Goal: Navigation & Orientation: Find specific page/section

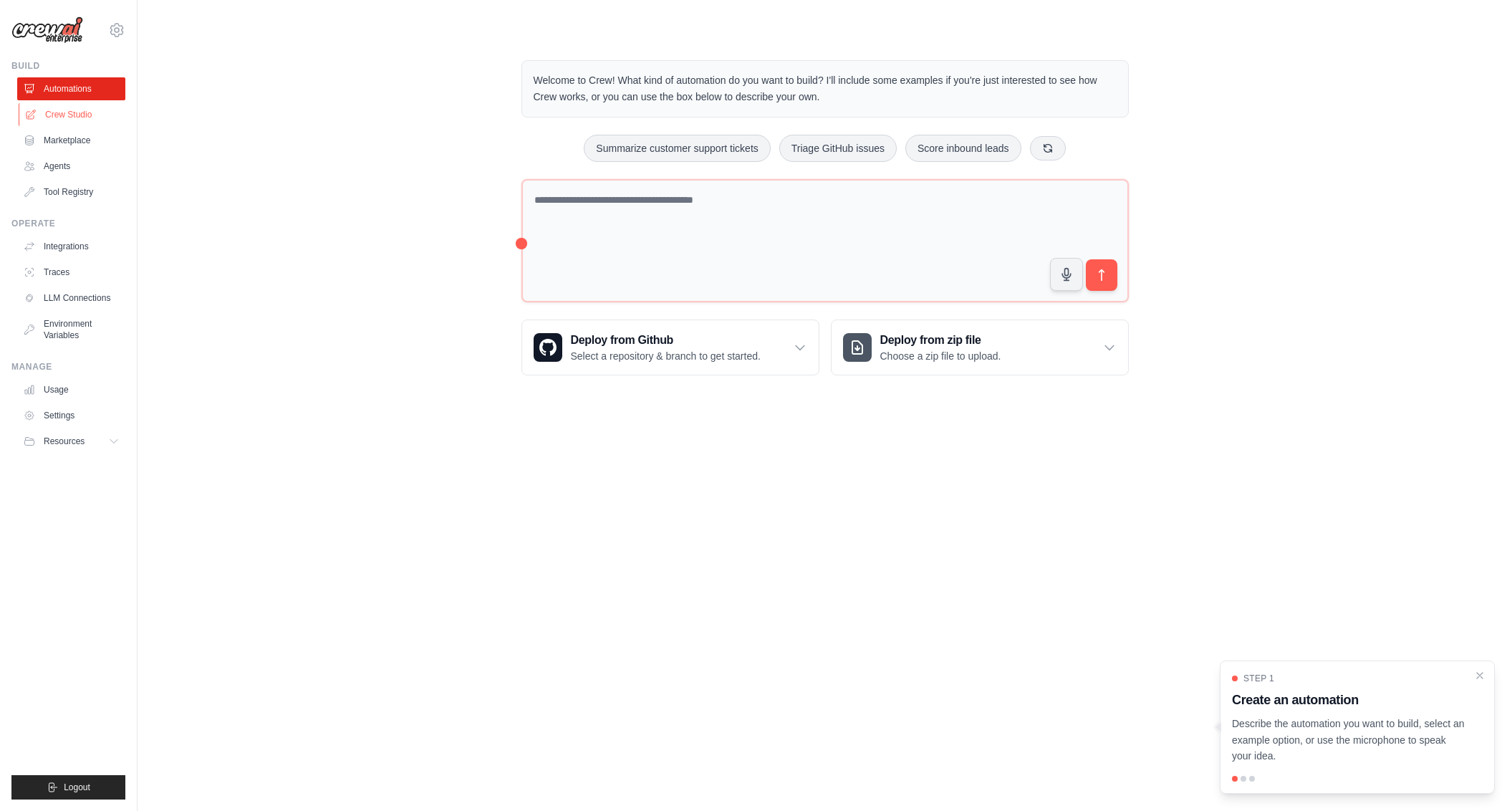
click at [74, 119] on link "Crew Studio" at bounding box center [73, 114] width 108 height 23
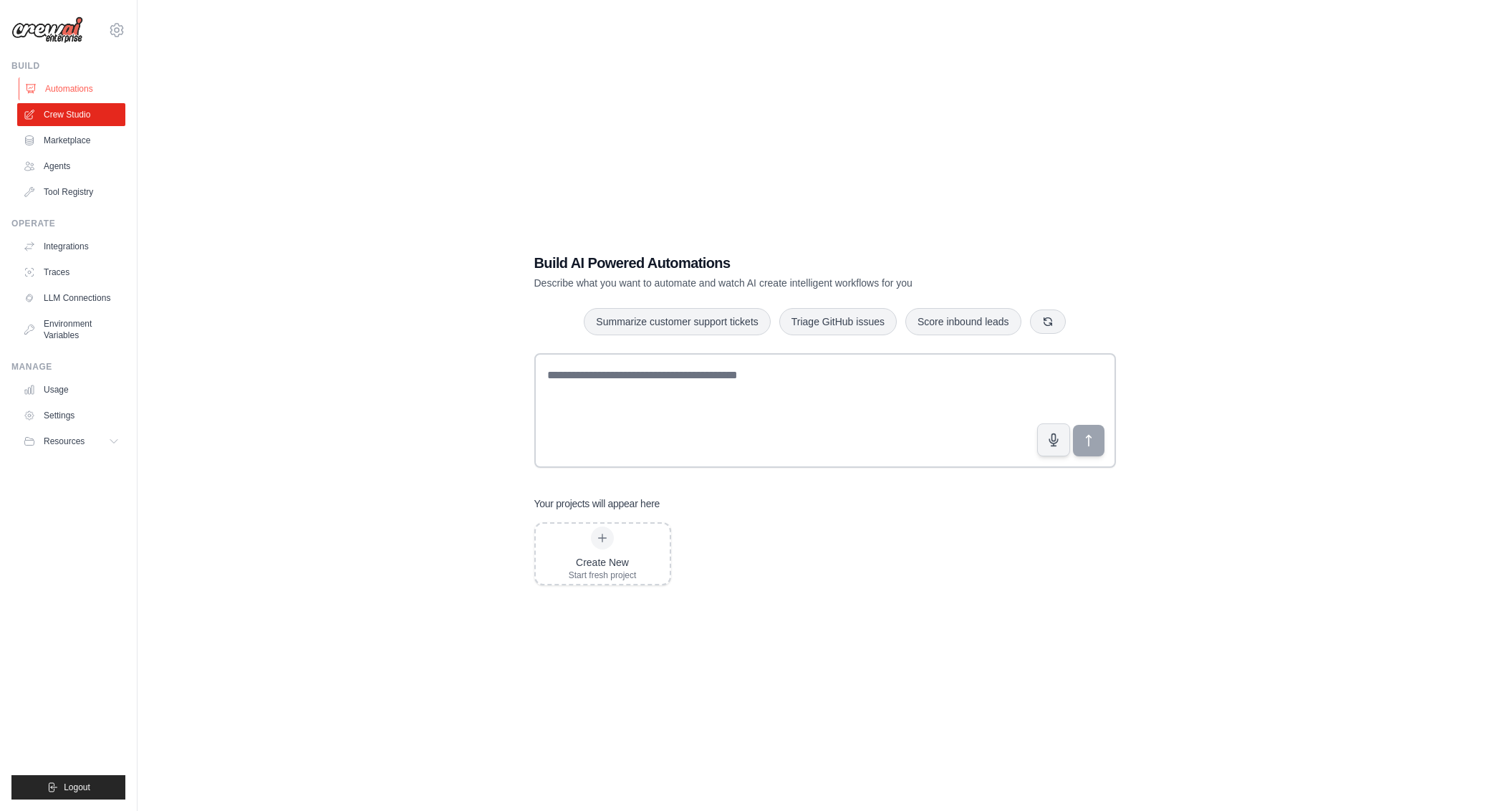
scroll to position [2, 0]
click at [77, 87] on link "Automations" at bounding box center [73, 88] width 108 height 23
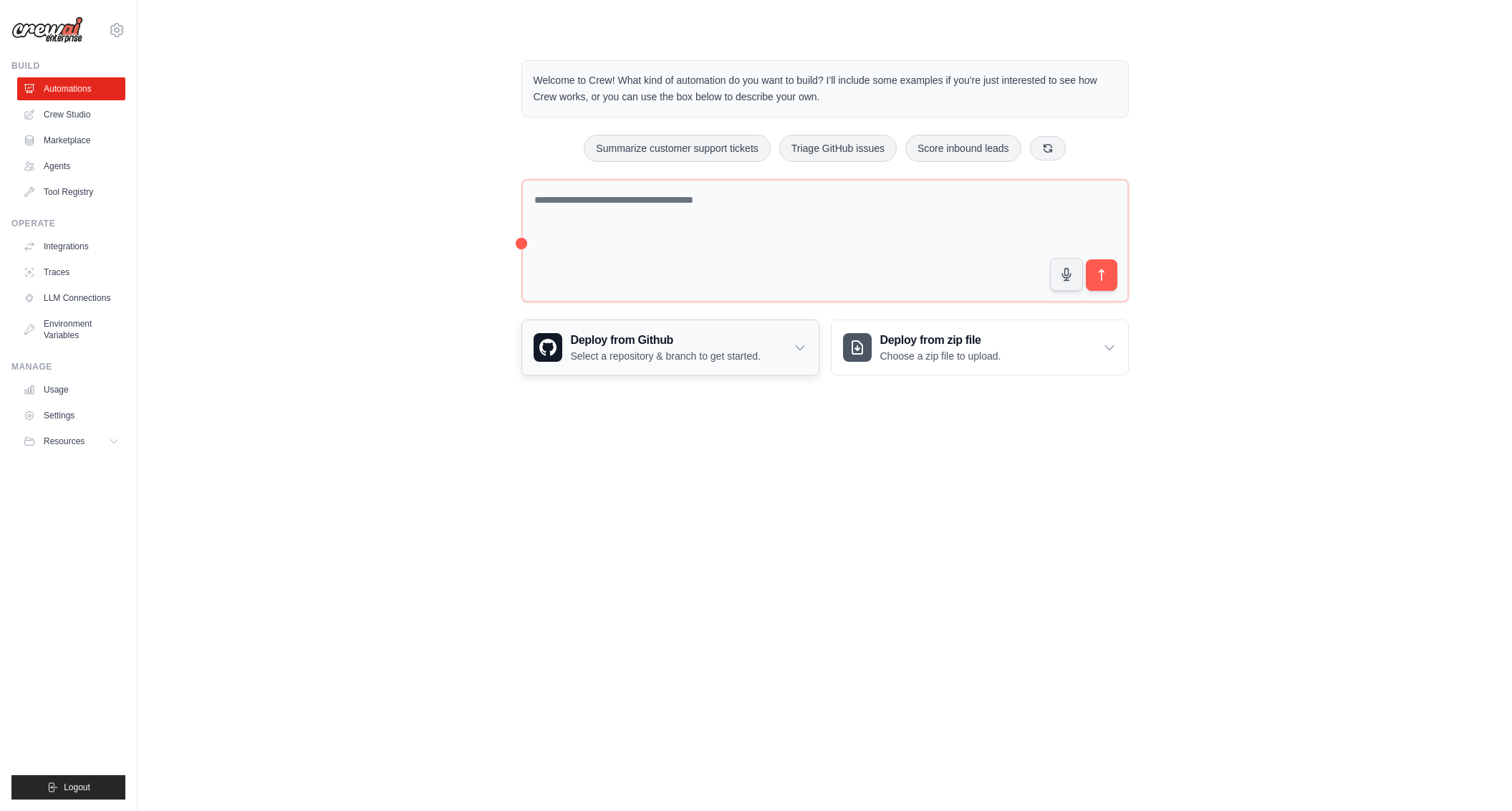
click at [682, 354] on p "Select a repository & branch to get started." at bounding box center [666, 356] width 190 height 14
click at [997, 436] on div "Deploy from zip file Choose a zip file to upload. Upload a ZIP file containing …" at bounding box center [980, 435] width 298 height 231
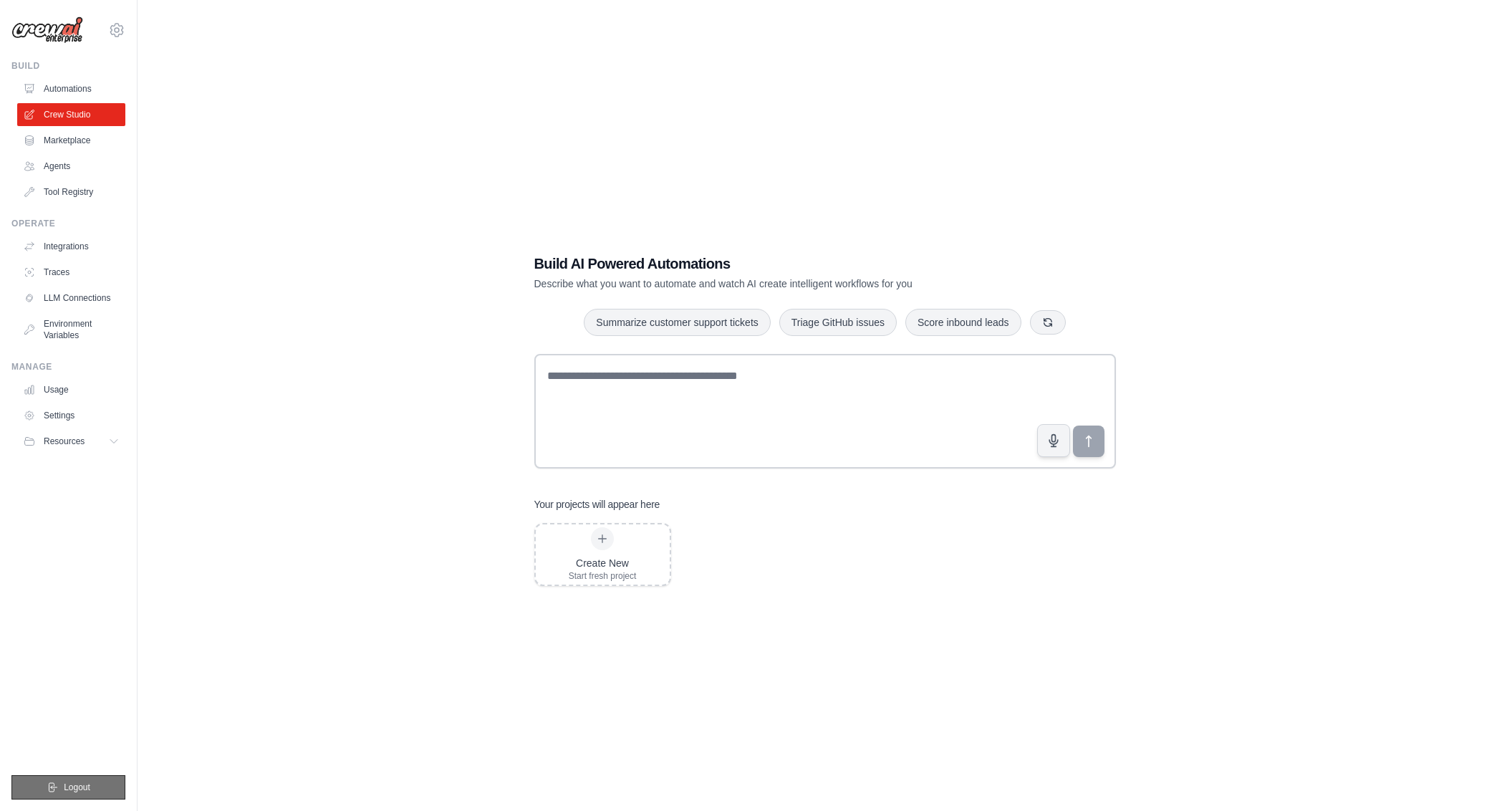
click at [80, 786] on span "Logout" at bounding box center [76, 788] width 26 height 12
